Goal: Navigation & Orientation: Find specific page/section

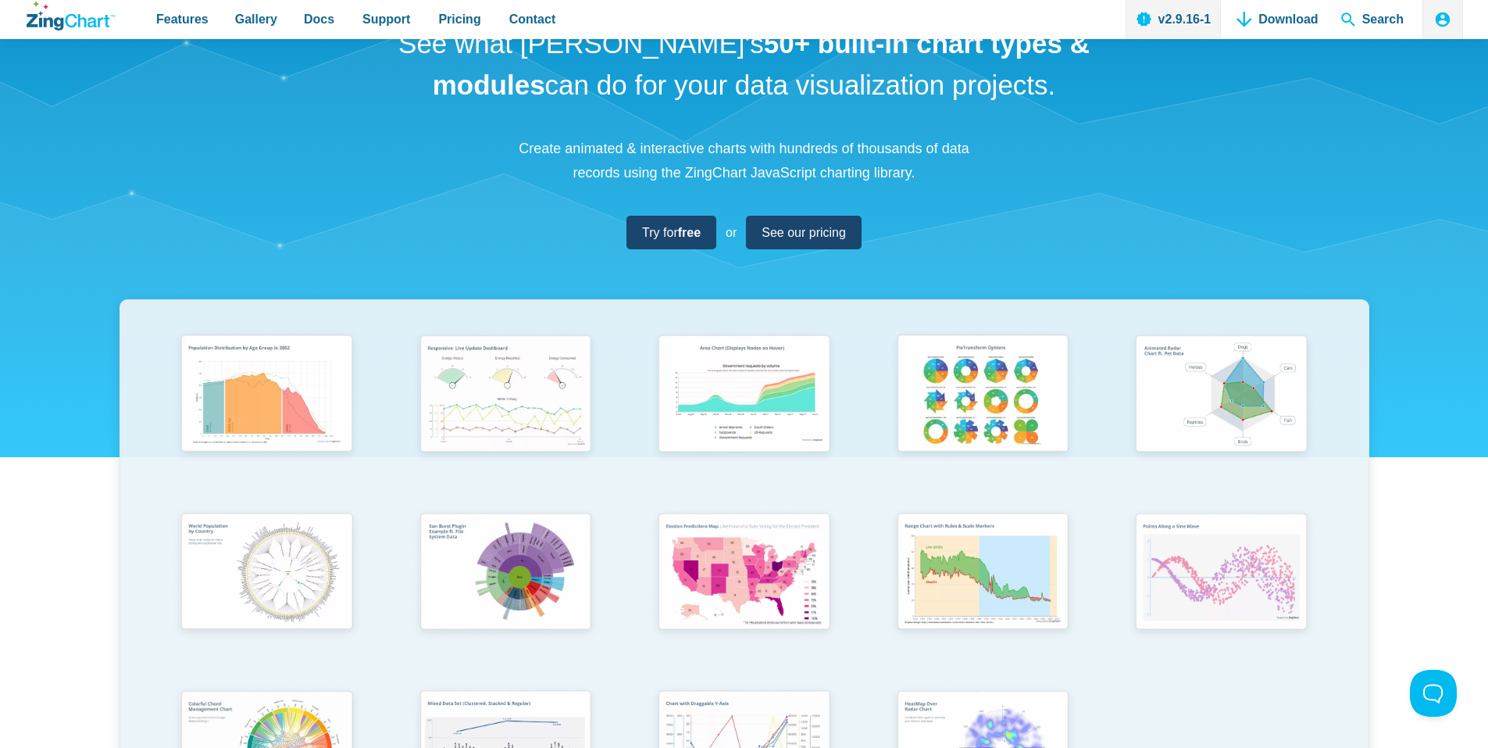
scroll to position [156, 0]
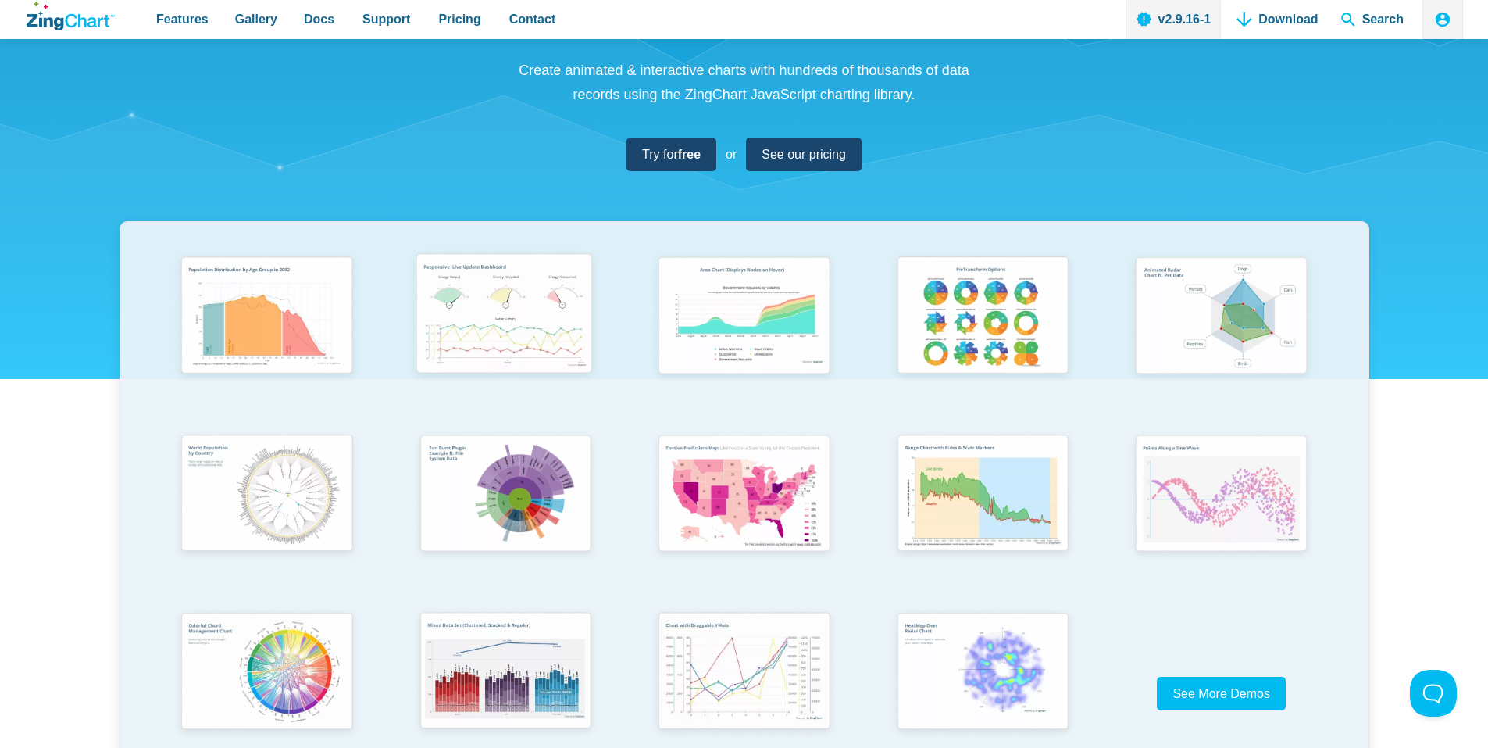
click at [526, 309] on img "App Content" at bounding box center [503, 316] width 197 height 141
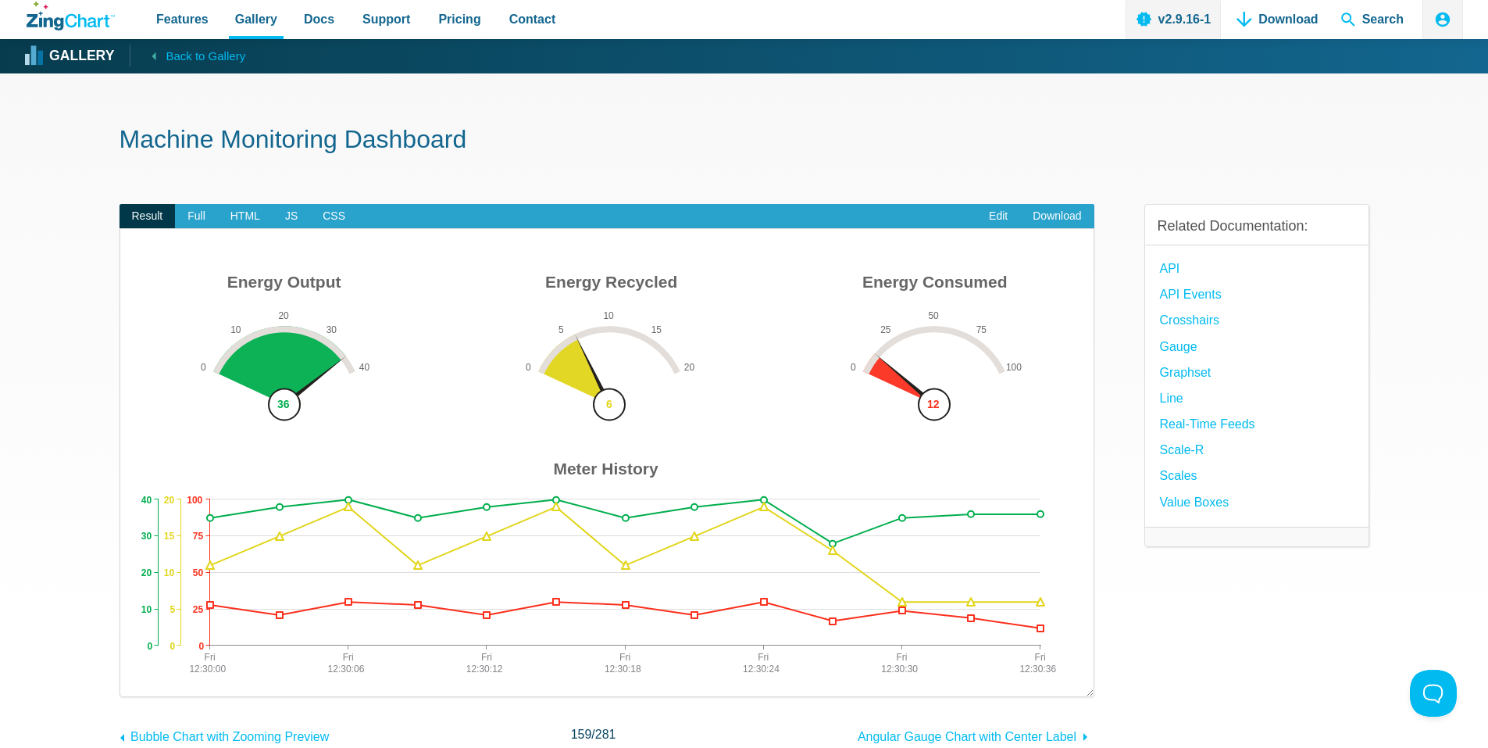
click at [97, 165] on section "Machine Monitoring Dashboard Result Full HTML JS CSS Edit Download ​ Powered by…" at bounding box center [744, 474] width 1488 height 803
